Goal: Transaction & Acquisition: Purchase product/service

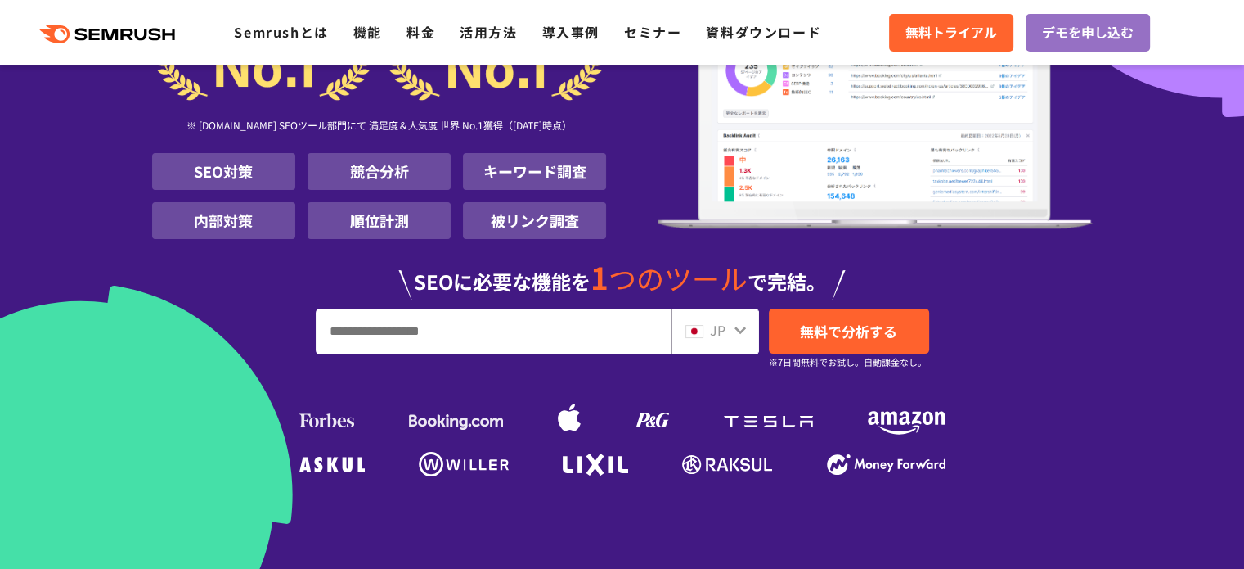
scroll to position [245, 0]
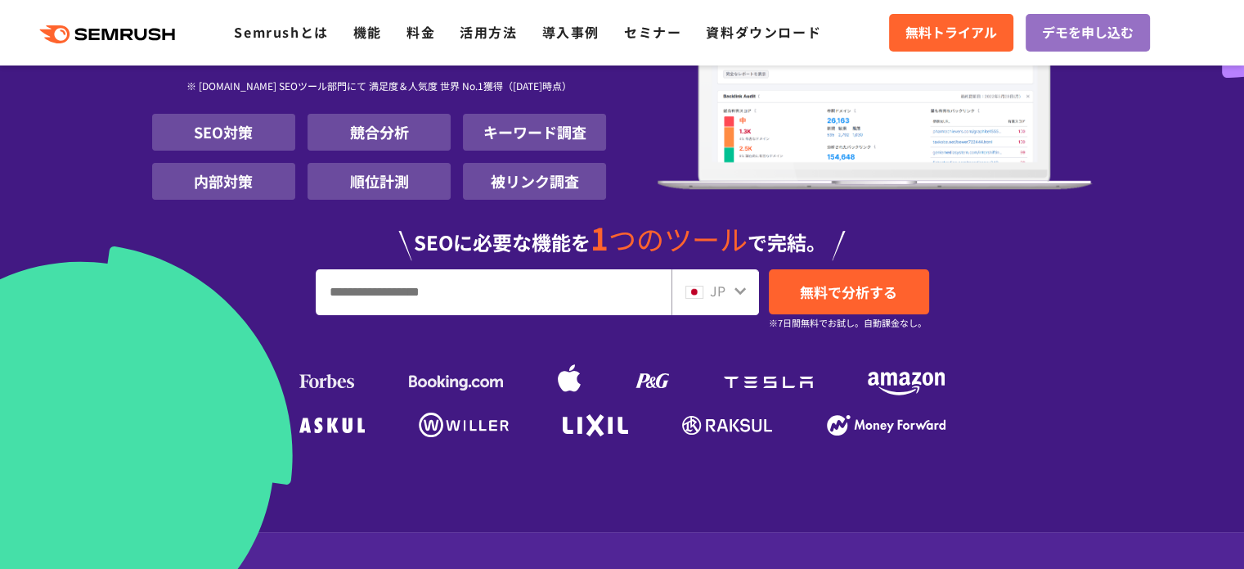
click at [392, 296] on input "URL、キーワードを入力してください" at bounding box center [494, 292] width 354 height 44
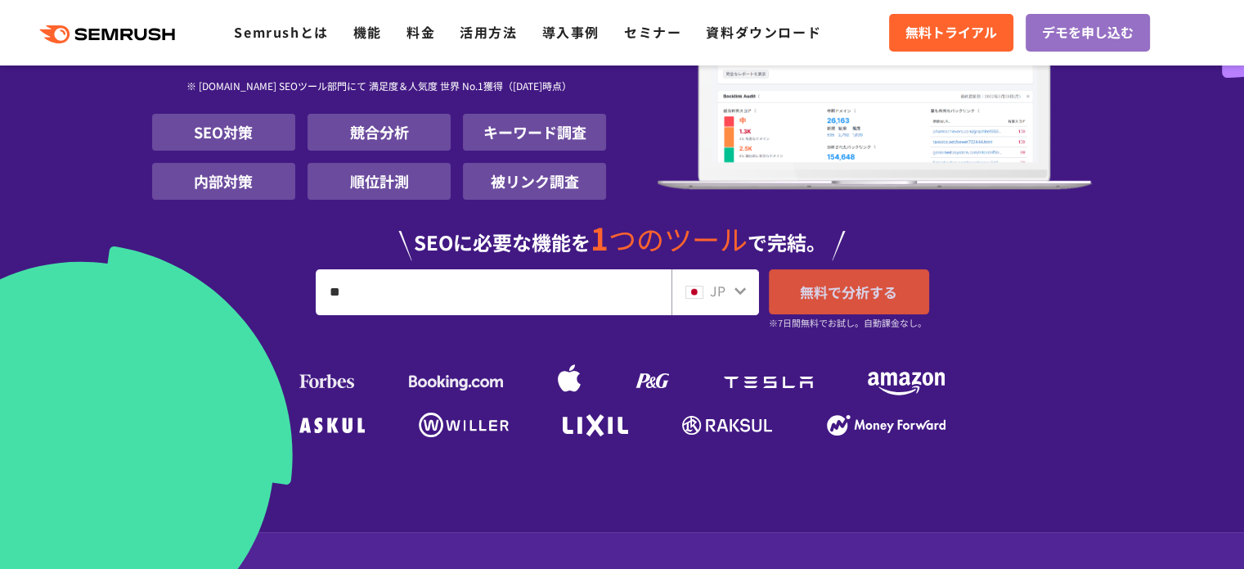
type input "**"
click at [902, 292] on link "無料で分析する" at bounding box center [849, 291] width 160 height 45
click at [533, 293] on input "**" at bounding box center [494, 292] width 354 height 44
click at [848, 286] on span "無料で分析する" at bounding box center [848, 291] width 97 height 20
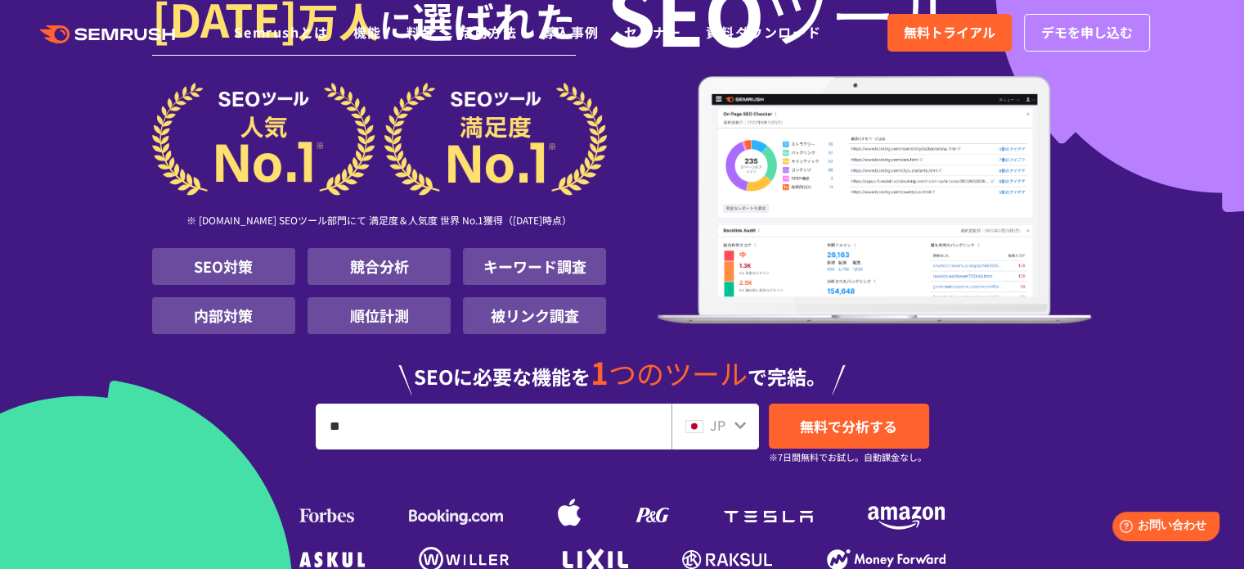
scroll to position [0, 0]
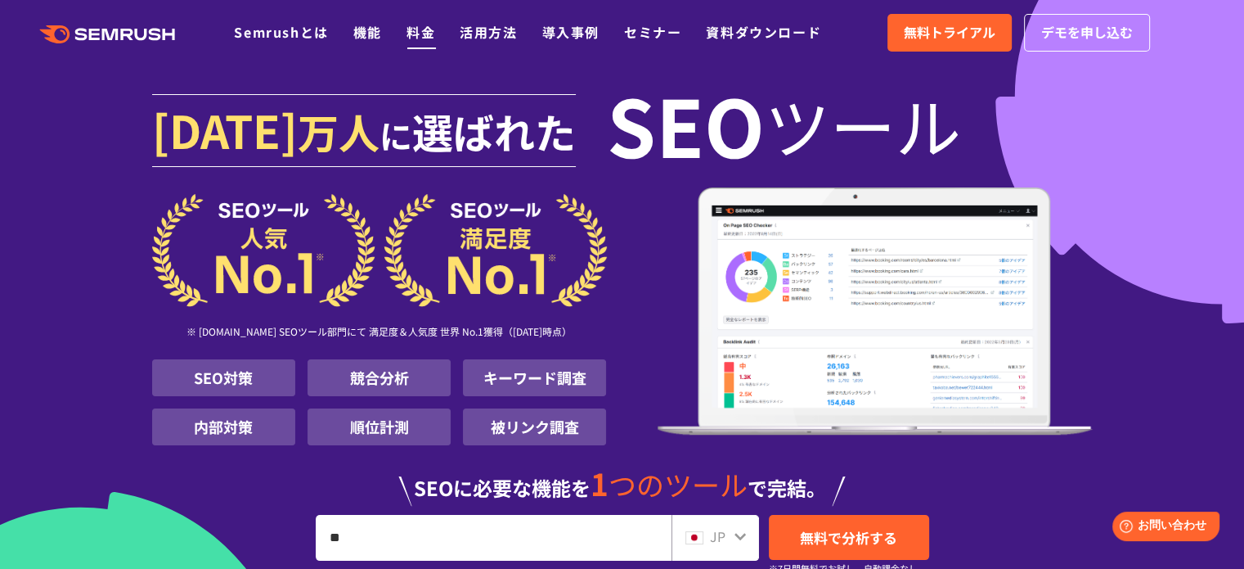
click at [426, 33] on link "料金" at bounding box center [421, 32] width 29 height 20
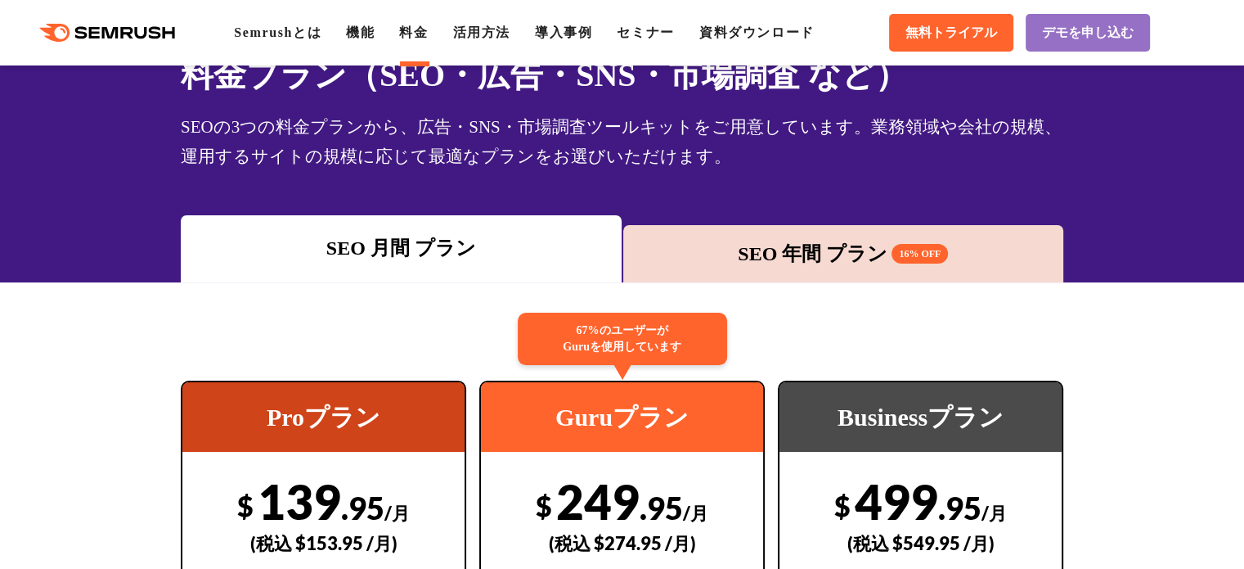
scroll to position [245, 0]
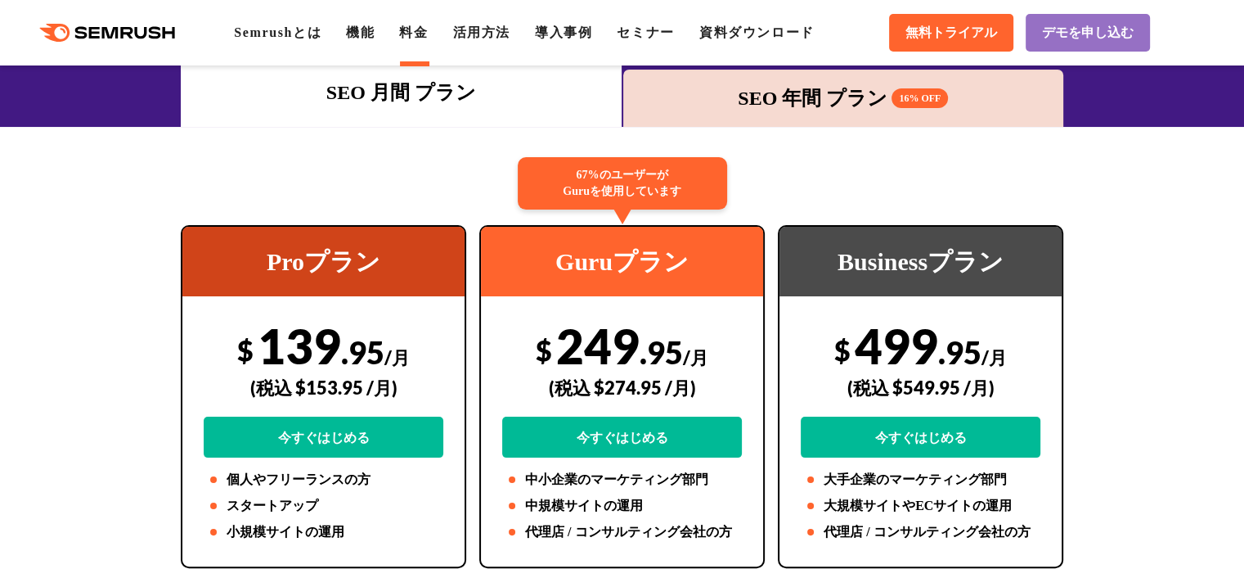
click at [795, 107] on div "SEO 年間 プラン 16% OFF" at bounding box center [844, 97] width 425 height 29
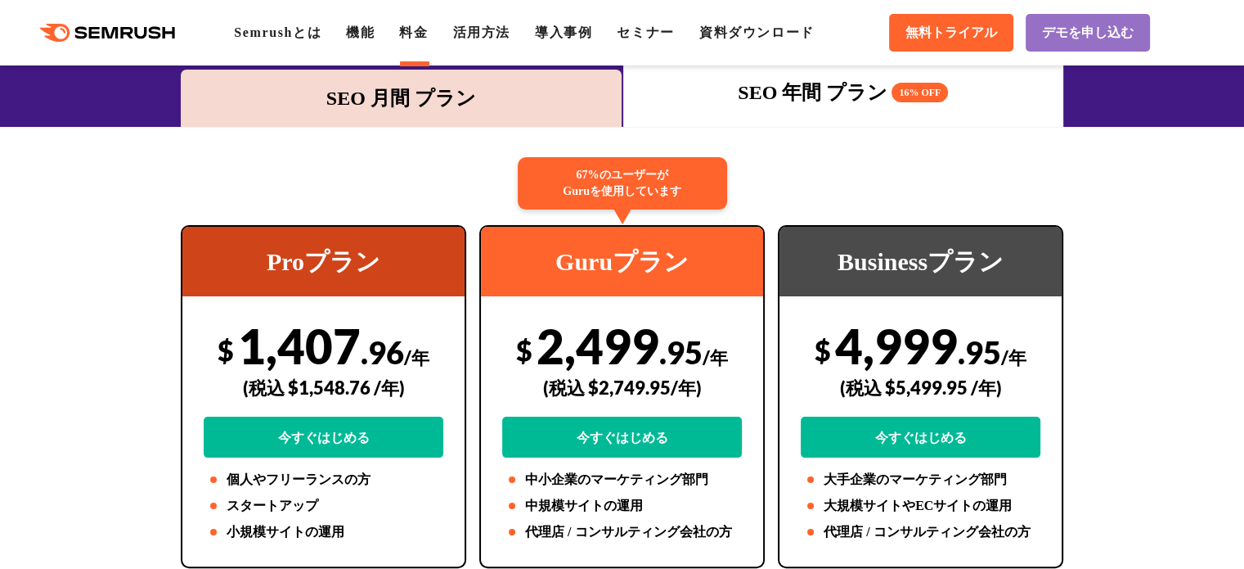
click at [399, 110] on div "SEO 月間 プラン" at bounding box center [401, 97] width 425 height 29
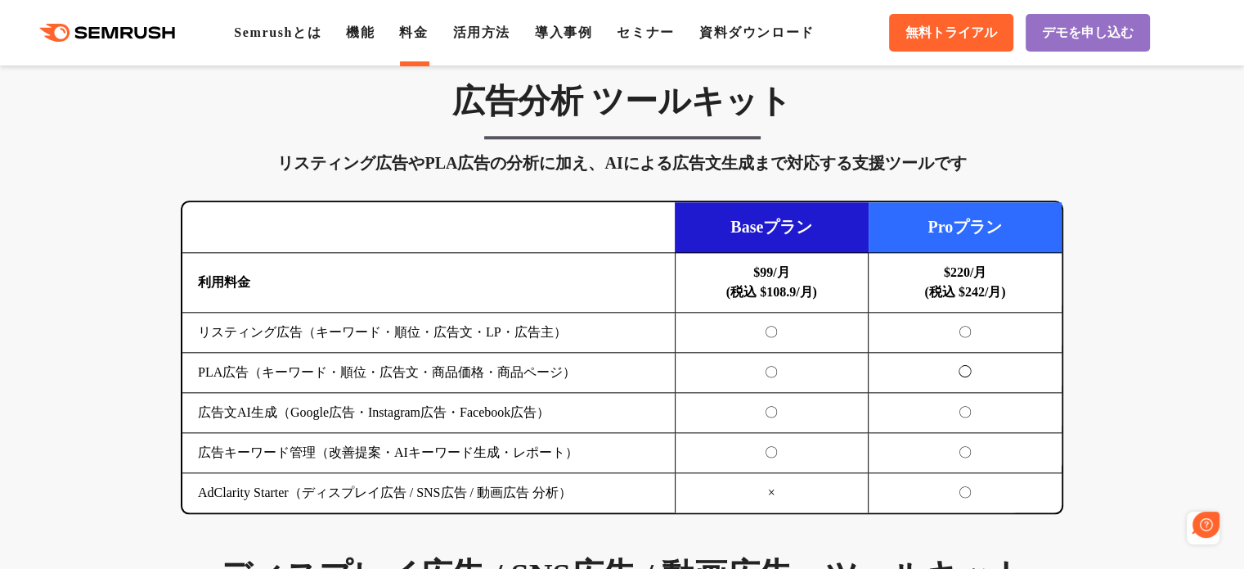
scroll to position [0, 0]
